Goal: Information Seeking & Learning: Find contact information

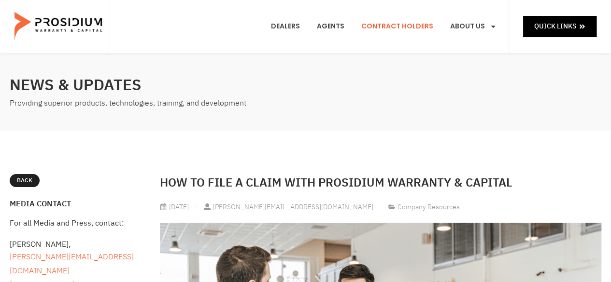
click at [383, 22] on link "Contract Holders" at bounding box center [397, 27] width 86 height 36
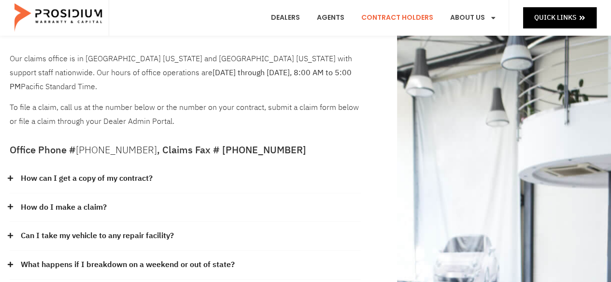
scroll to position [48, 0]
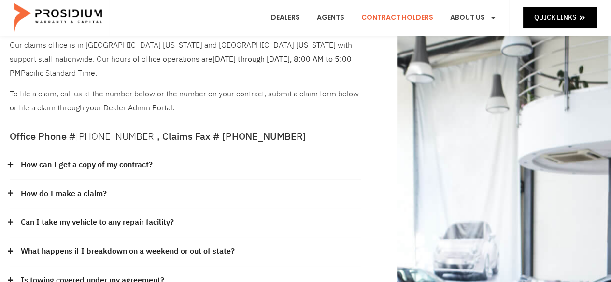
click at [93, 208] on div "Can I take my vehicle to any repair facility?" at bounding box center [185, 222] width 351 height 29
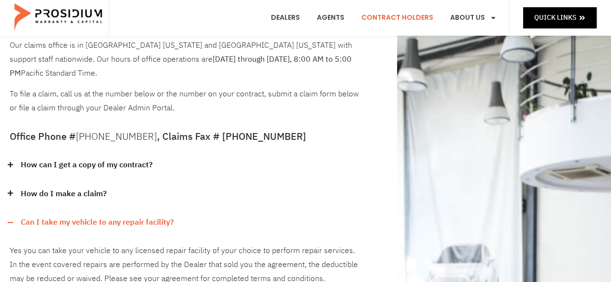
click at [91, 216] on link "Can I take my vehicle to any repair facility?" at bounding box center [97, 223] width 153 height 14
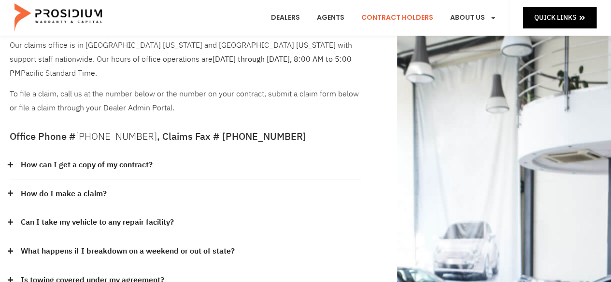
click at [69, 158] on link "How can I get a copy of my contract?" at bounding box center [87, 165] width 132 height 14
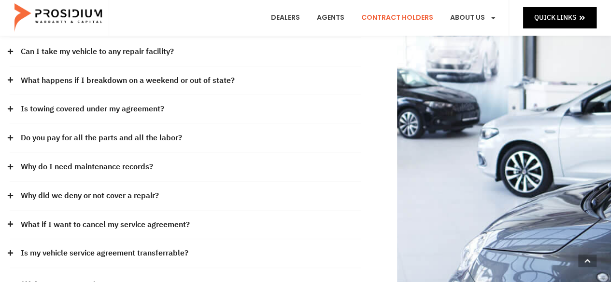
scroll to position [290, 0]
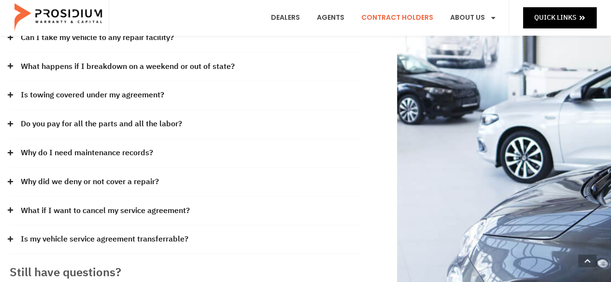
click at [119, 117] on link "Do you pay for all the parts and all the labor?" at bounding box center [101, 124] width 161 height 14
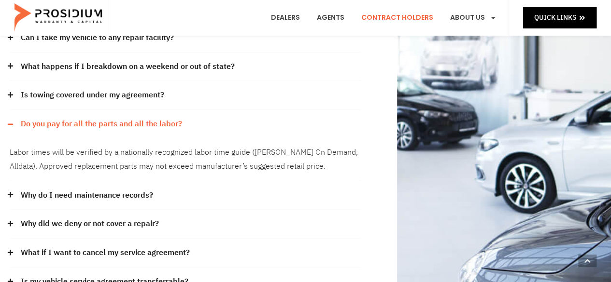
click at [119, 117] on link "Do you pay for all the parts and all the labor?" at bounding box center [101, 124] width 161 height 14
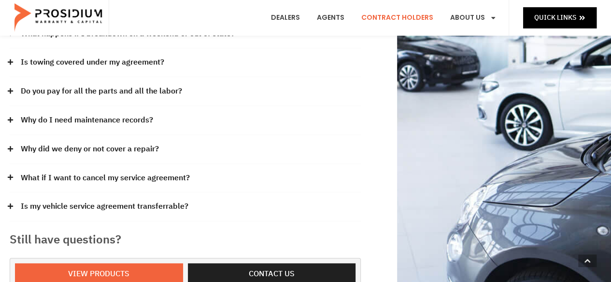
scroll to position [338, 0]
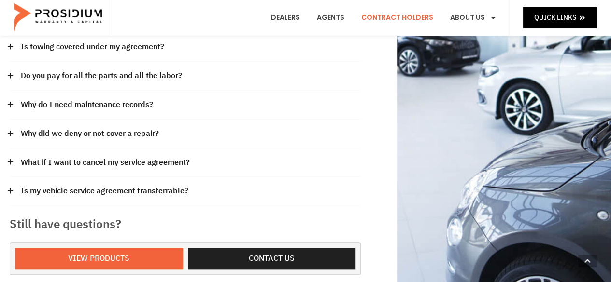
click at [81, 98] on link "Why do I need maintenance records?" at bounding box center [87, 105] width 132 height 14
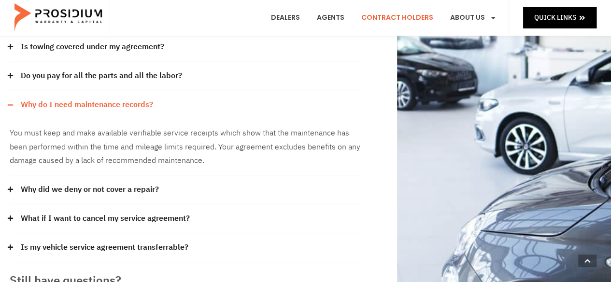
click at [81, 98] on link "Why do I need maintenance records?" at bounding box center [87, 105] width 132 height 14
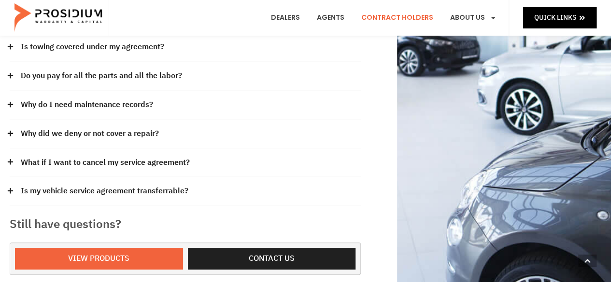
click at [156, 156] on link "What if I want to cancel my service agreement?" at bounding box center [105, 163] width 169 height 14
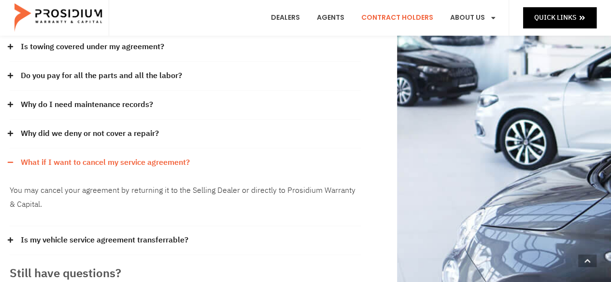
click at [156, 156] on link "What if I want to cancel my service agreement?" at bounding box center [105, 163] width 169 height 14
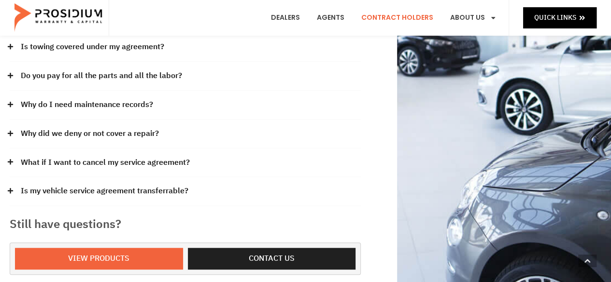
click at [148, 184] on link "Is my vehicle service agreement transferrable?" at bounding box center [104, 191] width 167 height 14
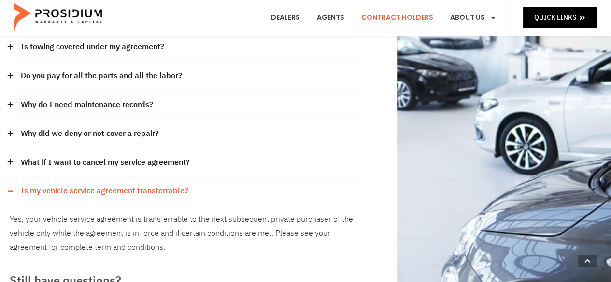
click at [148, 184] on link "Is my vehicle service agreement transferrable?" at bounding box center [104, 191] width 167 height 14
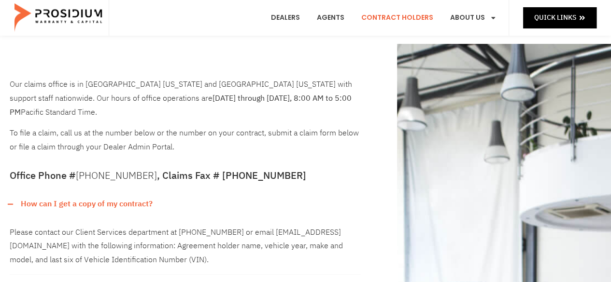
scroll to position [0, 0]
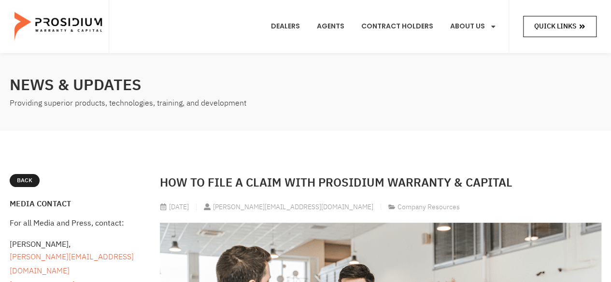
click at [537, 28] on span "Quick Links" at bounding box center [555, 26] width 42 height 12
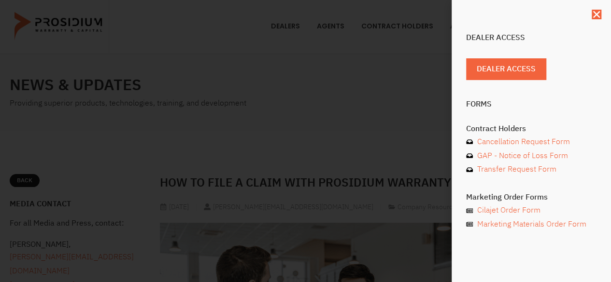
click at [254, 132] on div "Dealer Access Dealer Access Forms Contract Holders Cancellation Request Form GA…" at bounding box center [305, 141] width 611 height 282
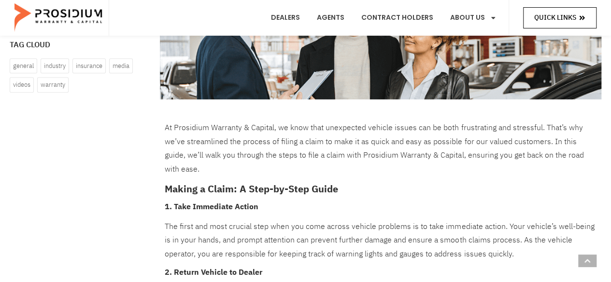
scroll to position [97, 0]
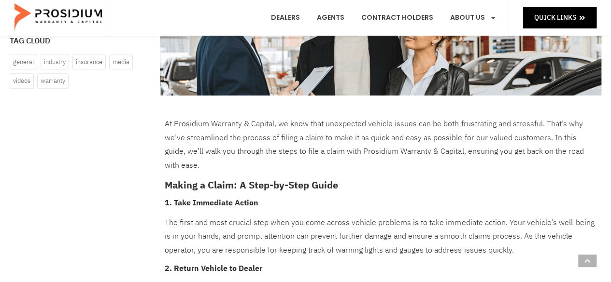
scroll to position [241, 0]
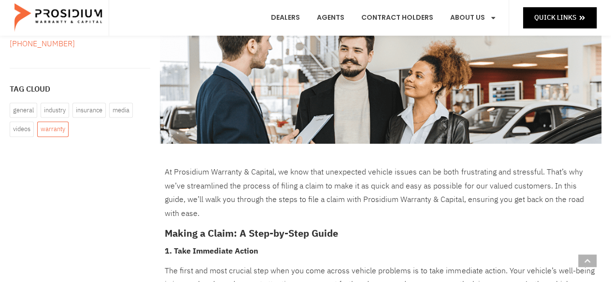
click at [58, 122] on link "Warranty" at bounding box center [52, 129] width 31 height 15
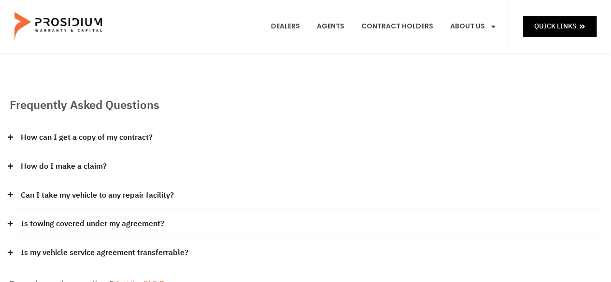
click at [110, 138] on link "How can I get a copy of my contract?" at bounding box center [87, 138] width 132 height 14
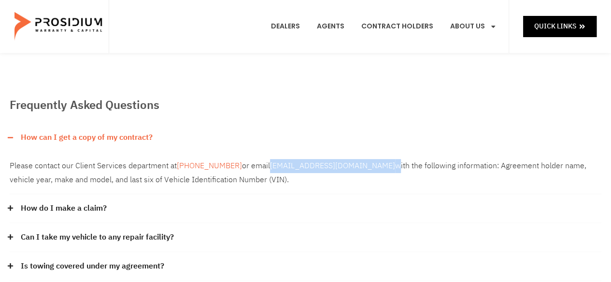
drag, startPoint x: 344, startPoint y: 167, endPoint x: 266, endPoint y: 163, distance: 77.8
click at [266, 163] on div "Please contact our Client Services department at [PHONE_NUMBER] or email [EMAIL…" at bounding box center [305, 173] width 591 height 43
copy div "[EMAIL_ADDRESS][DOMAIN_NAME]"
drag, startPoint x: 10, startPoint y: 164, endPoint x: 233, endPoint y: 179, distance: 223.5
click at [233, 179] on div "Please contact our Client Services department at [PHONE_NUMBER] or email [EMAIL…" at bounding box center [305, 173] width 591 height 43
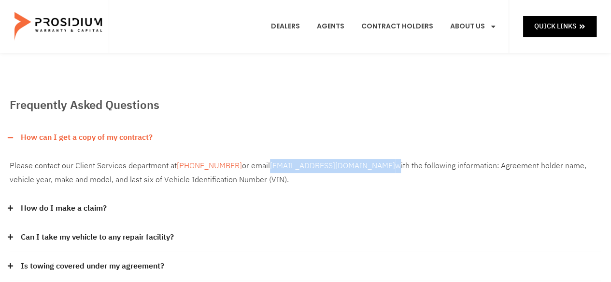
copy div "Please contact our Client Services department at [PHONE_NUMBER] or email [EMAIL…"
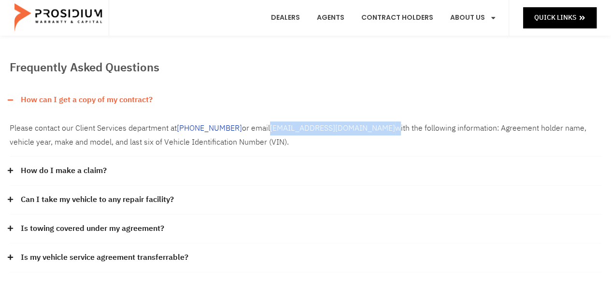
scroll to position [97, 0]
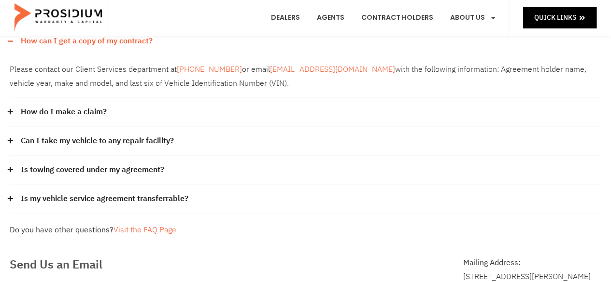
click at [69, 110] on link "How do I make a claim?" at bounding box center [64, 112] width 86 height 14
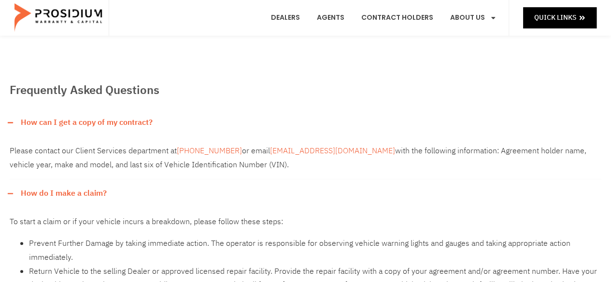
scroll to position [0, 0]
